Goal: Information Seeking & Learning: Learn about a topic

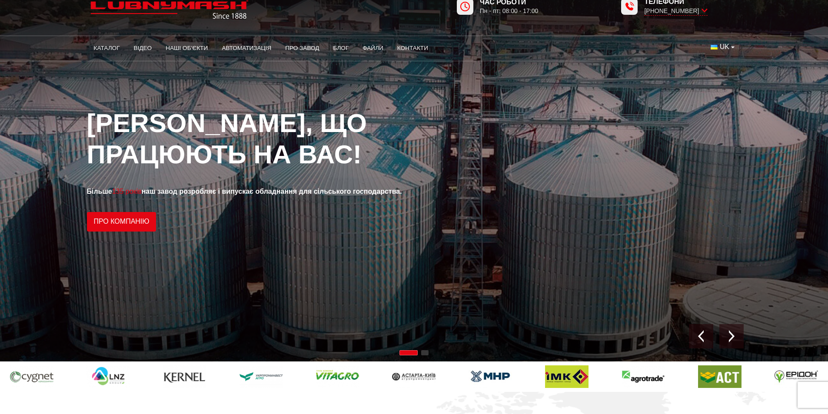
scroll to position [43, 0]
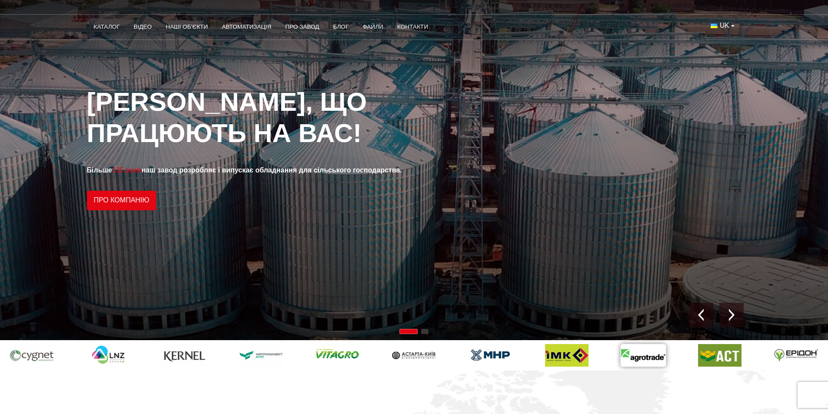
click at [392, 357] on img at bounding box center [415, 356] width 46 height 24
click at [433, 357] on img at bounding box center [456, 356] width 46 height 24
click at [618, 357] on img at bounding box center [641, 356] width 46 height 24
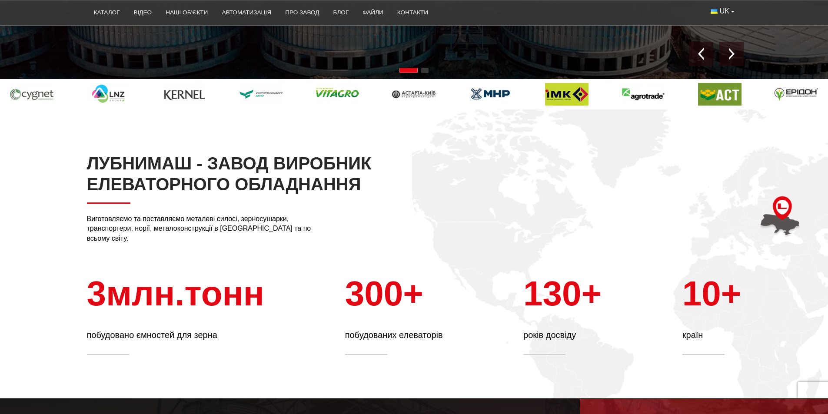
scroll to position [304, 0]
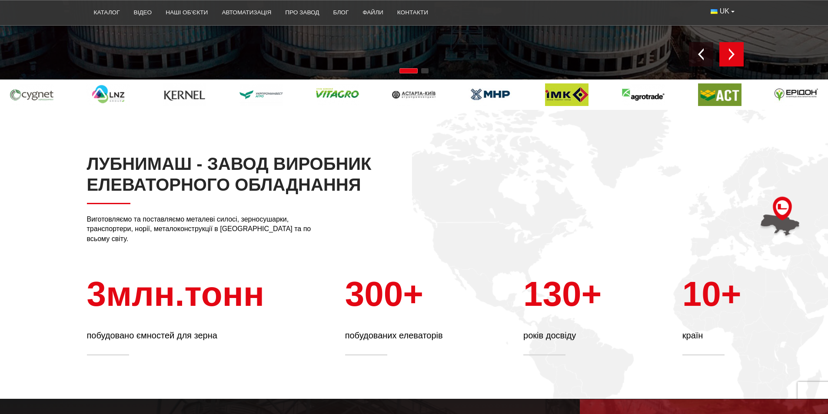
click at [729, 52] on img "Next slide" at bounding box center [732, 54] width 12 height 12
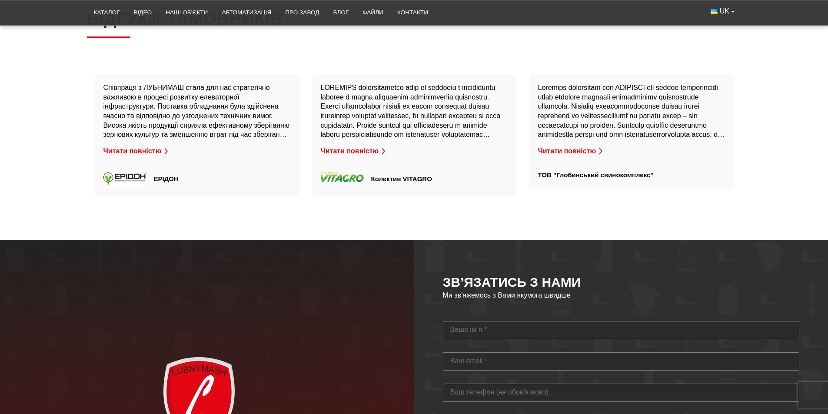
scroll to position [2083, 0]
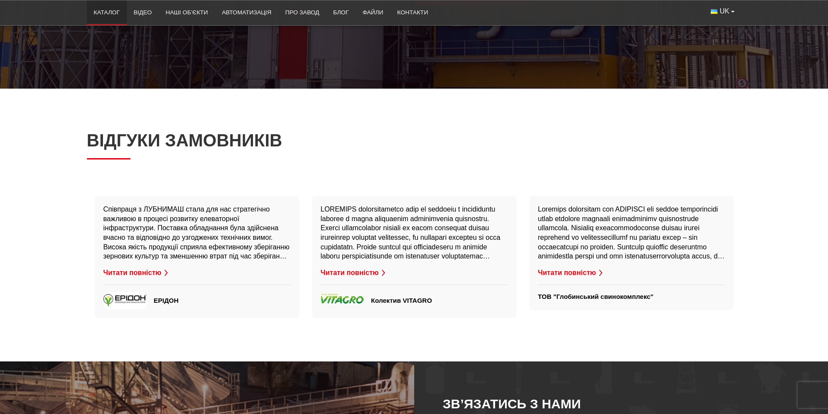
click at [114, 13] on link "Каталог" at bounding box center [107, 12] width 40 height 19
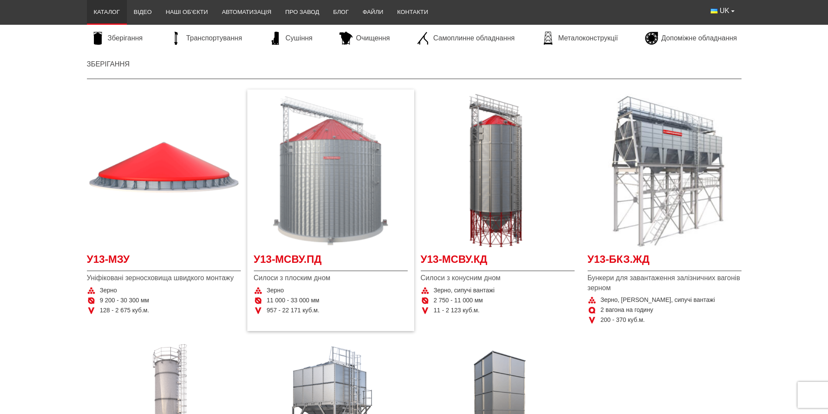
scroll to position [130, 0]
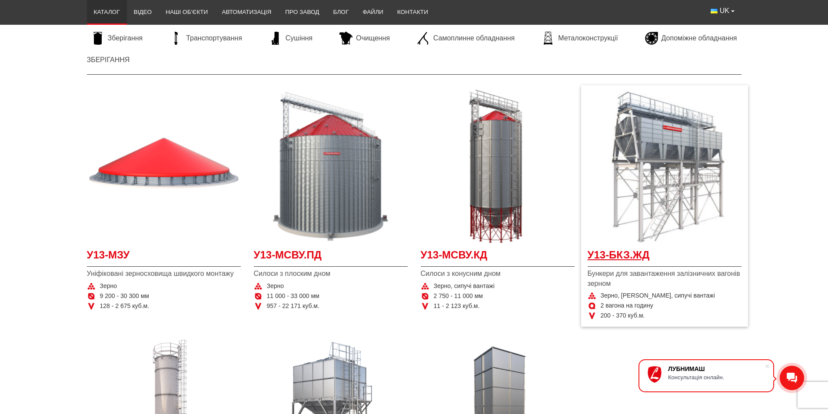
click at [639, 256] on span "У13-БКЗ.ЖД" at bounding box center [665, 258] width 154 height 20
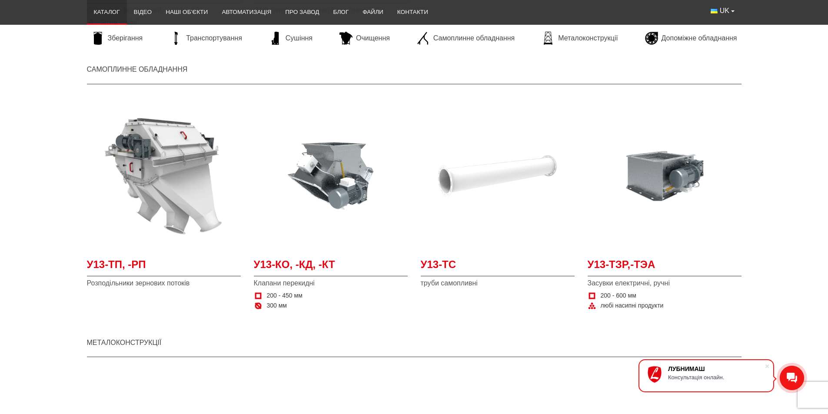
scroll to position [1696, 0]
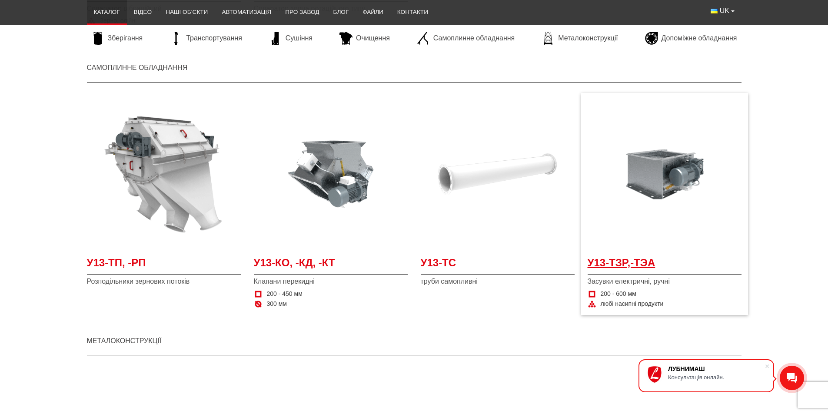
click at [625, 261] on span "У13-ТЗР,-ТЭА" at bounding box center [665, 266] width 154 height 20
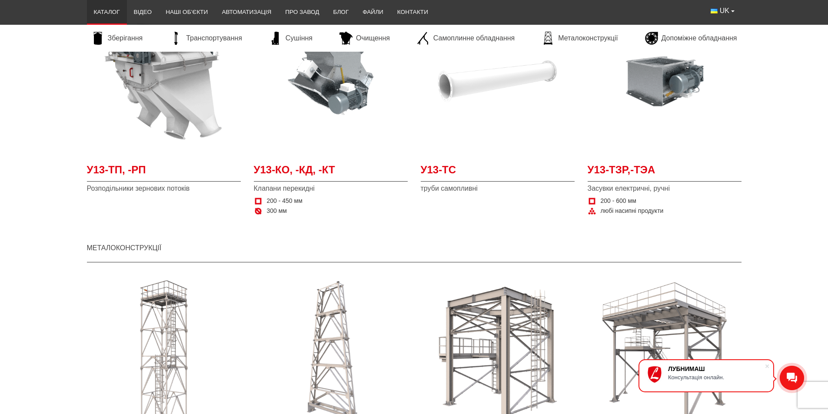
scroll to position [1739, 0]
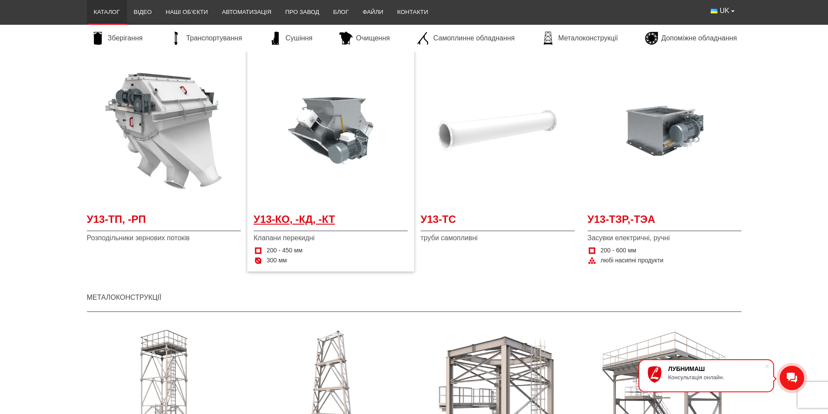
click at [311, 219] on span "У13-КО, -КД, -КТ" at bounding box center [331, 222] width 154 height 20
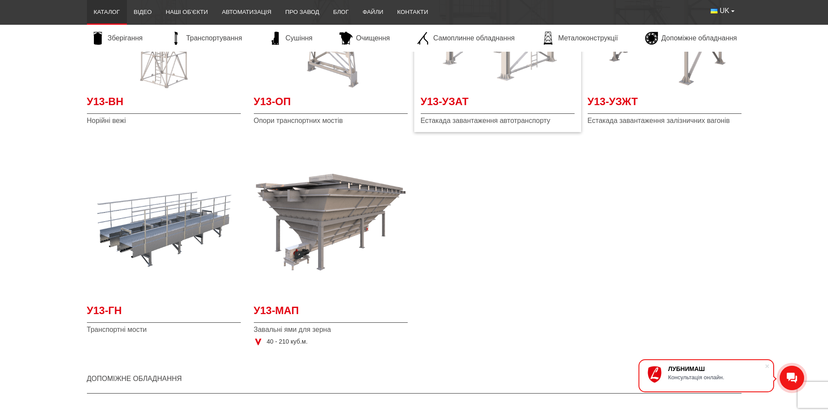
scroll to position [2131, 0]
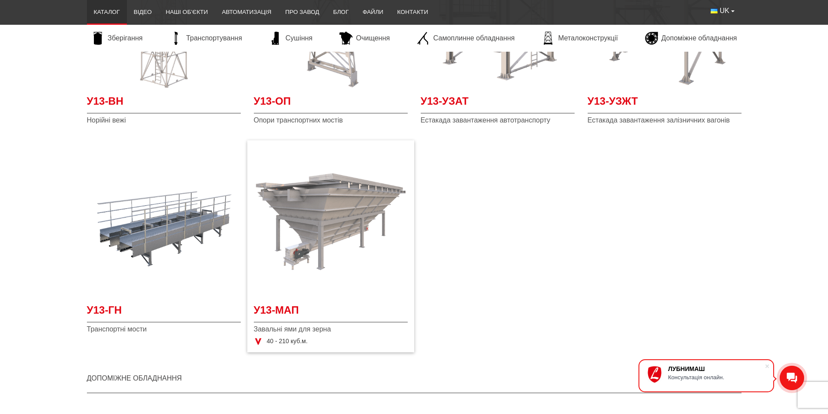
click at [312, 246] on img "Детальніше У13-МАП" at bounding box center [331, 222] width 154 height 154
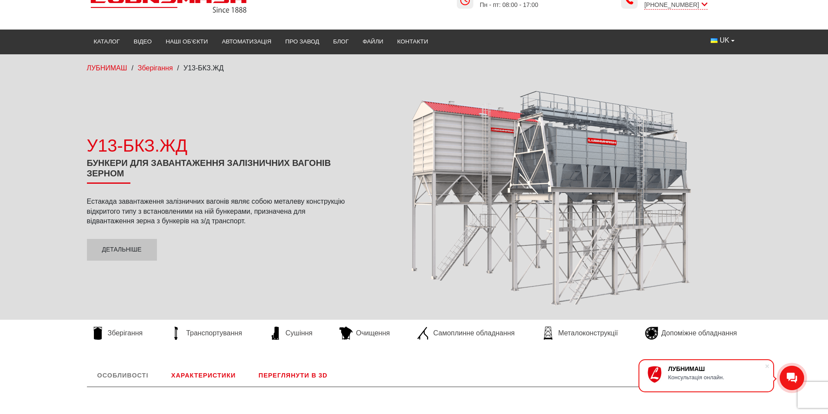
scroll to position [43, 0]
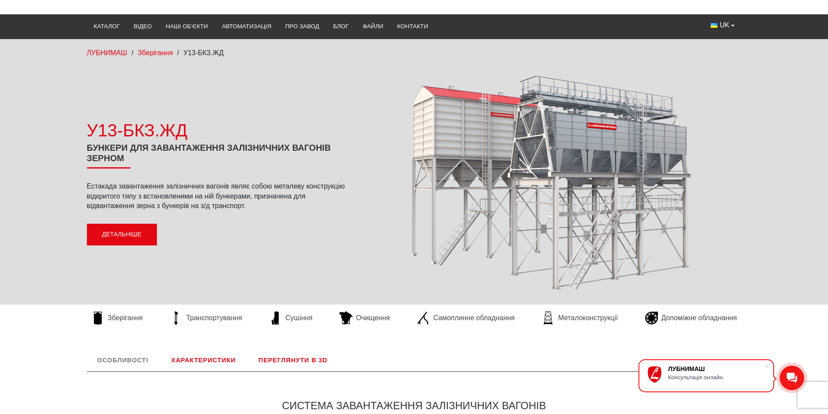
click at [140, 236] on link "Детальніше" at bounding box center [122, 235] width 70 height 22
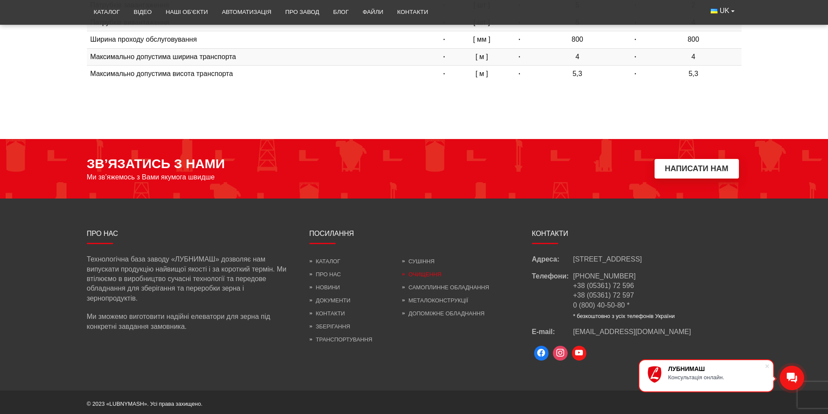
scroll to position [533, 0]
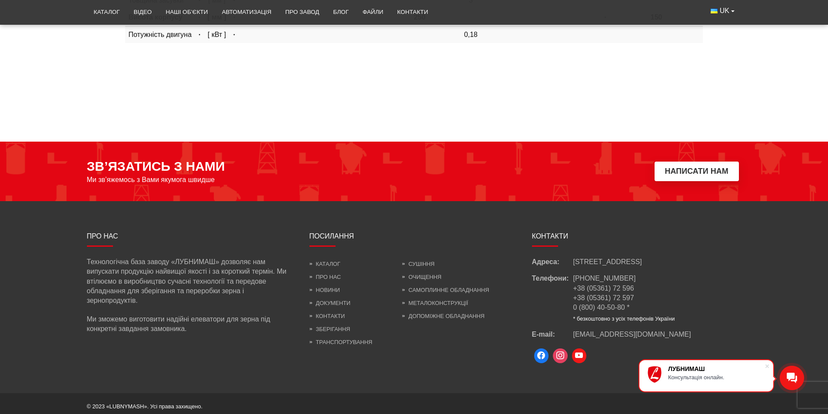
scroll to position [1092, 0]
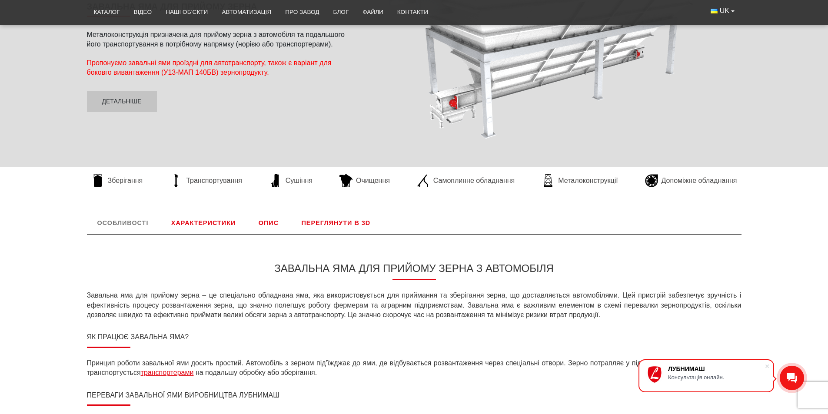
scroll to position [87, 0]
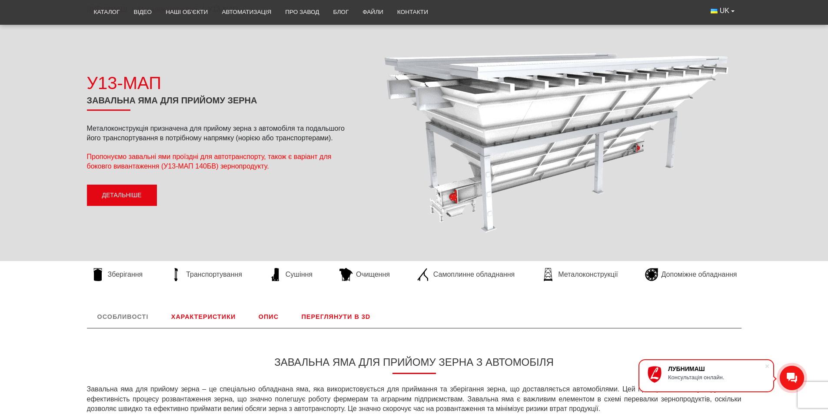
click at [138, 197] on link "Детальніше" at bounding box center [122, 196] width 70 height 22
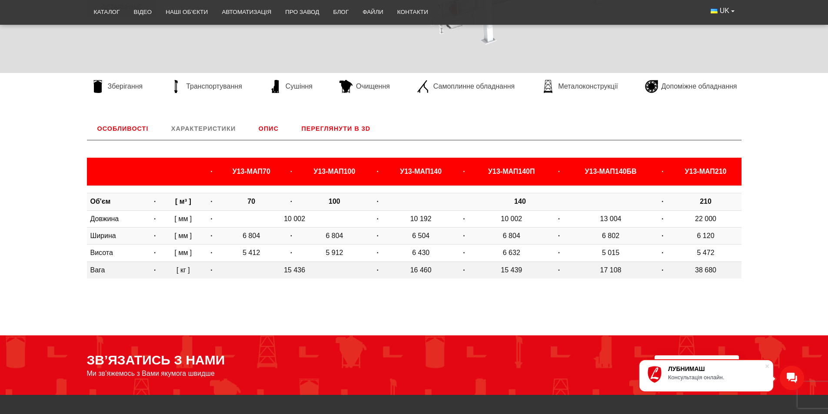
scroll to position [232, 0]
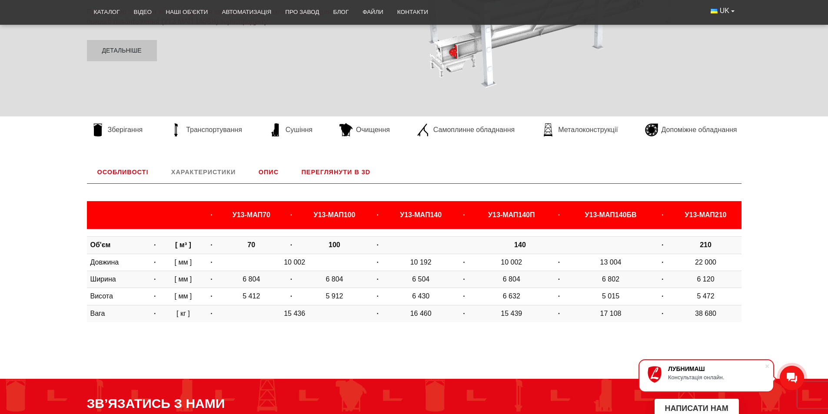
click at [348, 170] on link "Переглянути в 3D" at bounding box center [336, 172] width 90 height 23
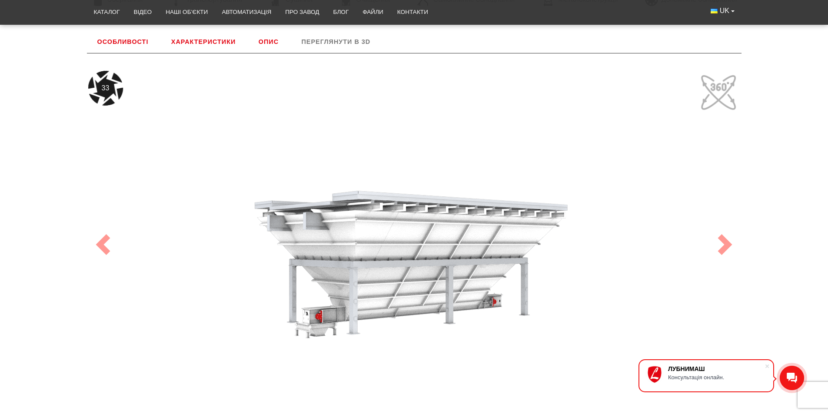
drag, startPoint x: 478, startPoint y: 252, endPoint x: 513, endPoint y: 229, distance: 41.5
click at [513, 229] on div "33" at bounding box center [414, 245] width 652 height 348
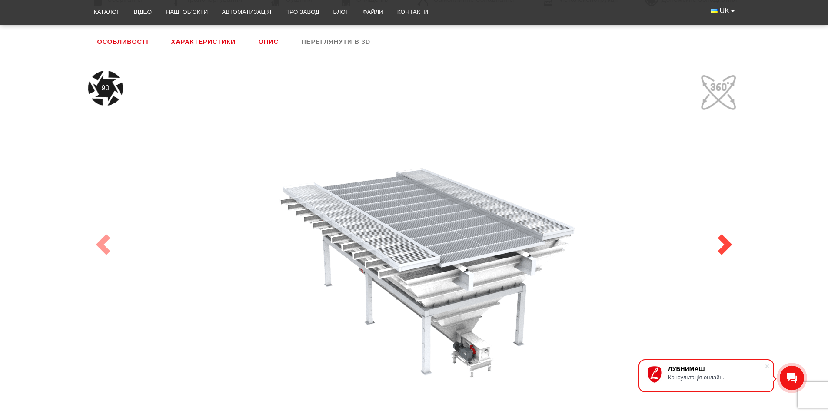
click at [727, 245] on span at bounding box center [725, 244] width 21 height 21
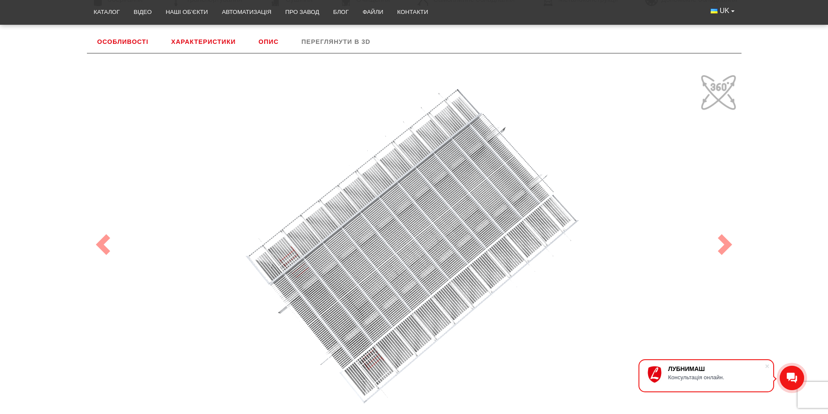
drag, startPoint x: 470, startPoint y: 286, endPoint x: 347, endPoint y: 303, distance: 124.3
click at [321, 333] on div "100" at bounding box center [414, 245] width 652 height 348
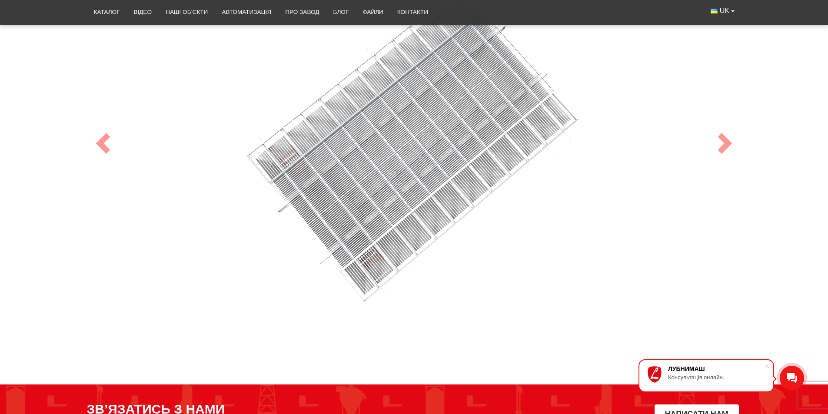
scroll to position [449, 0]
